Goal: Information Seeking & Learning: Learn about a topic

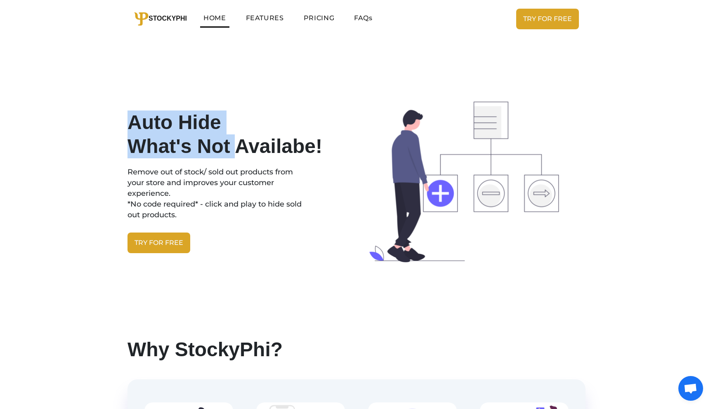
drag, startPoint x: 132, startPoint y: 120, endPoint x: 235, endPoint y: 144, distance: 106.0
click at [235, 144] on h1 "Auto Hide What's Not Availabe!" at bounding box center [238, 134] width 223 height 47
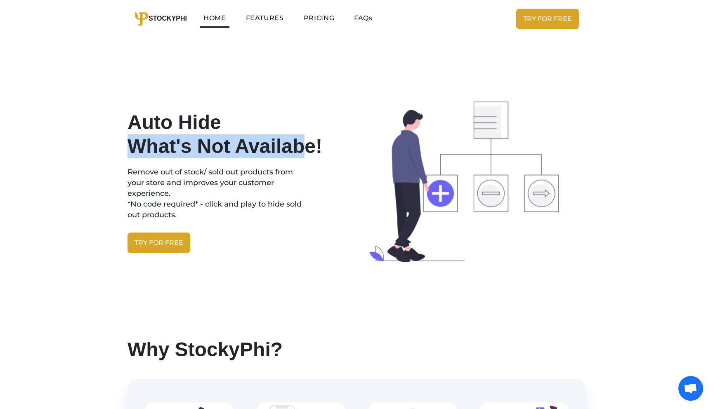
drag, startPoint x: 137, startPoint y: 146, endPoint x: 305, endPoint y: 146, distance: 167.9
click at [305, 146] on h1 "Auto Hide What's Not Availabe!" at bounding box center [238, 134] width 223 height 47
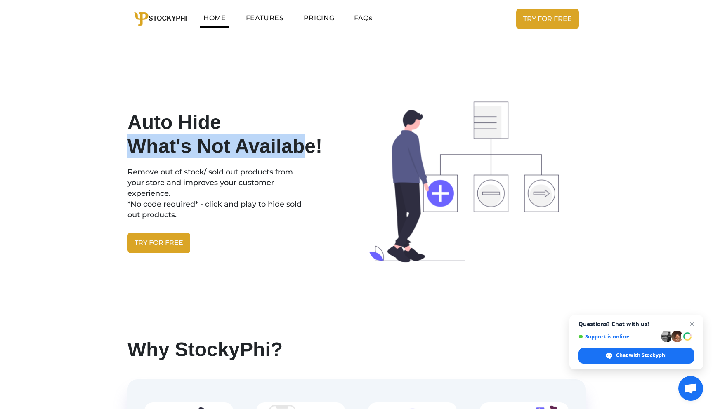
copy h1 "What's Not Availab"
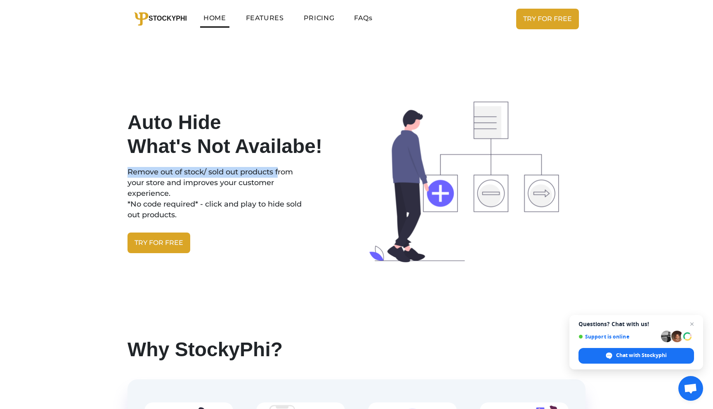
drag, startPoint x: 128, startPoint y: 174, endPoint x: 279, endPoint y: 174, distance: 151.0
click at [279, 174] on p "Remove out of stock/ sold out products from your store and improves your custom…" at bounding box center [238, 194] width 223 height 65
copy p "Remove out of stock/ sold out products f"
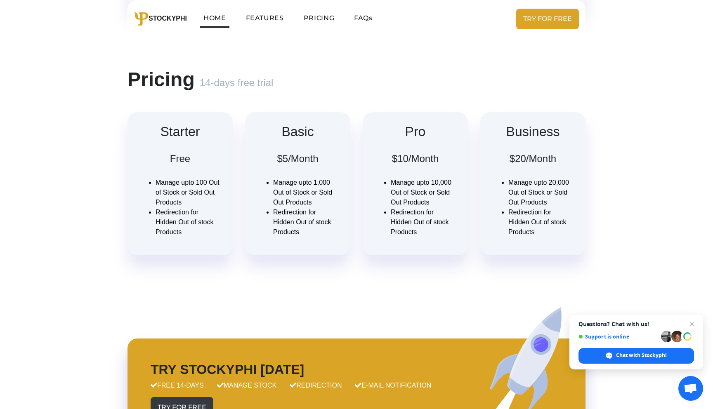
scroll to position [615, 0]
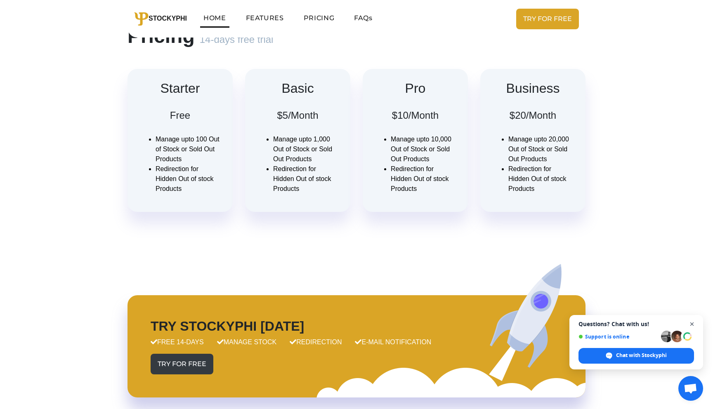
click at [692, 323] on span "Open chat" at bounding box center [692, 324] width 10 height 10
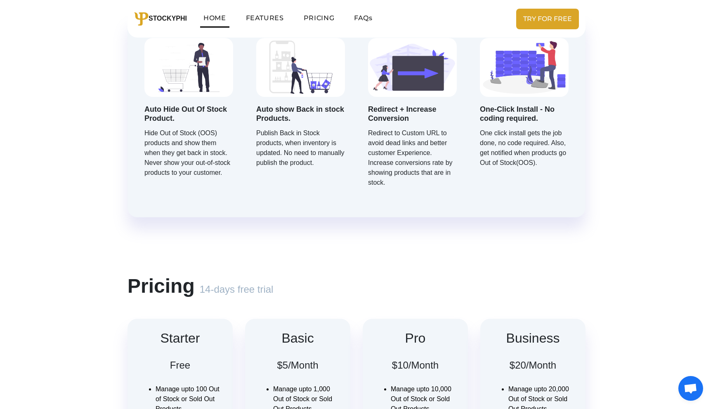
scroll to position [0, 0]
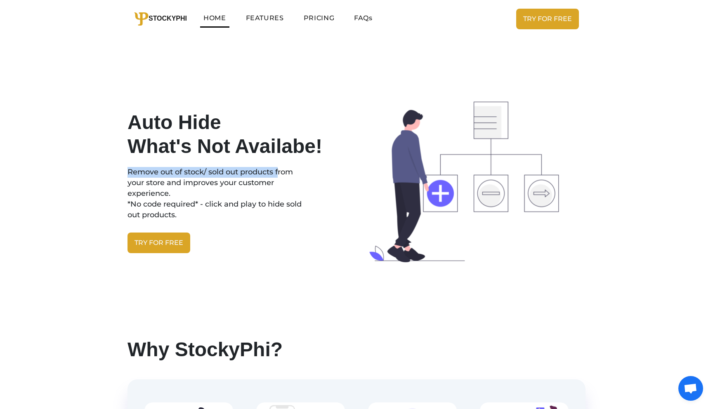
click at [264, 20] on link "FEATURES" at bounding box center [265, 18] width 45 height 16
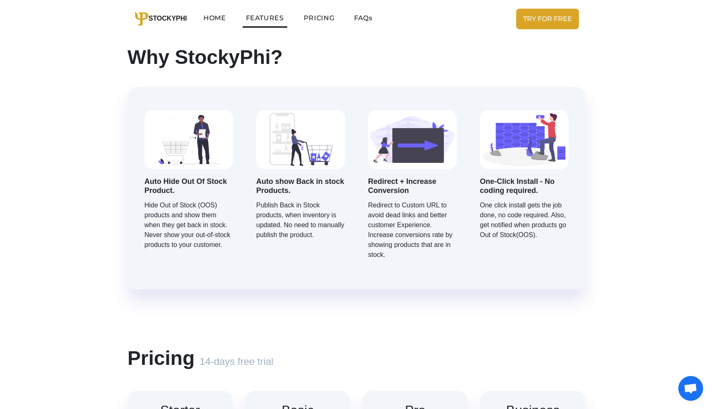
click at [300, 20] on li "PRICING" at bounding box center [319, 18] width 50 height 31
click at [321, 20] on link "PRICING" at bounding box center [318, 18] width 37 height 16
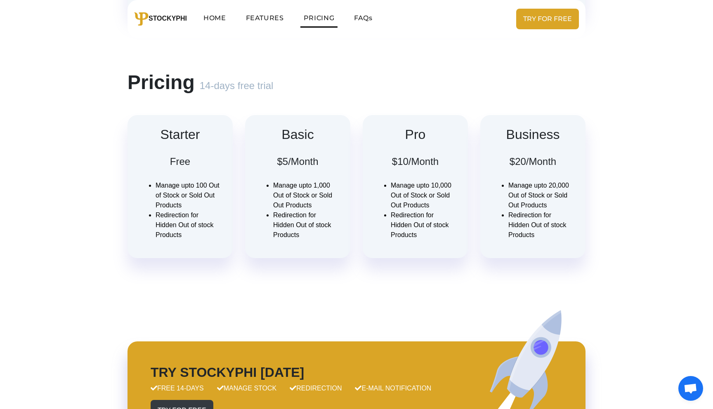
scroll to position [591, 0]
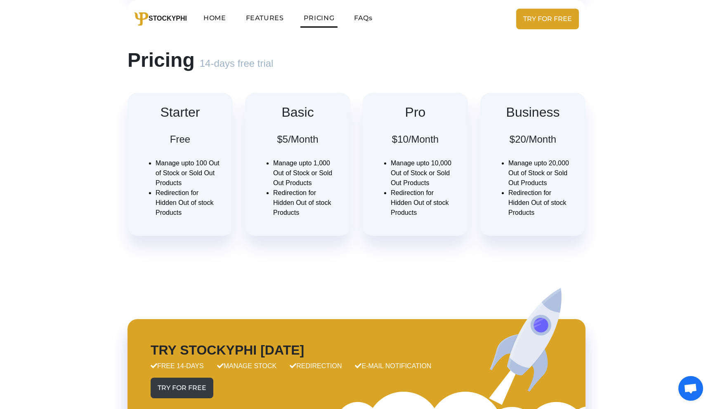
click at [368, 20] on link "FAQs" at bounding box center [363, 18] width 25 height 16
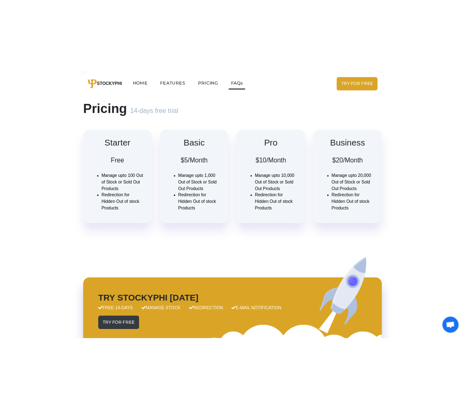
scroll to position [571, 0]
